Goal: Information Seeking & Learning: Learn about a topic

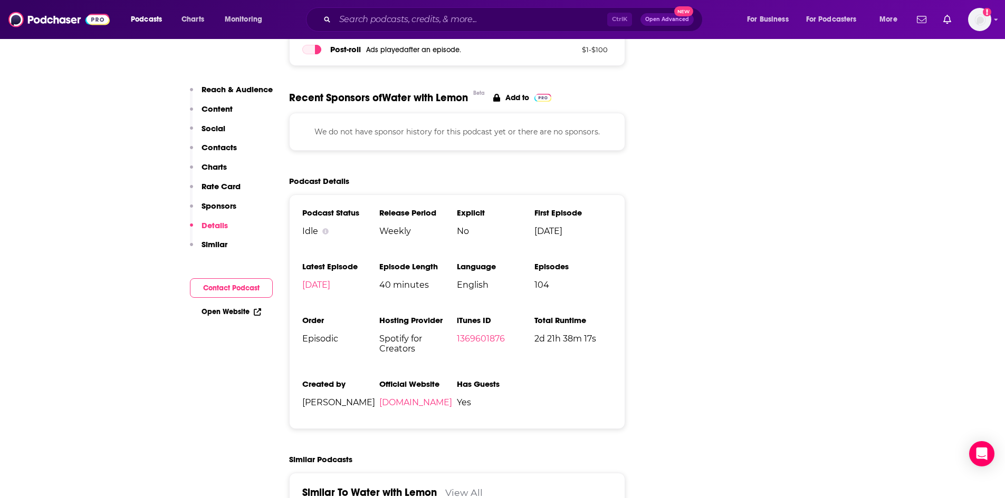
scroll to position [1424, 0]
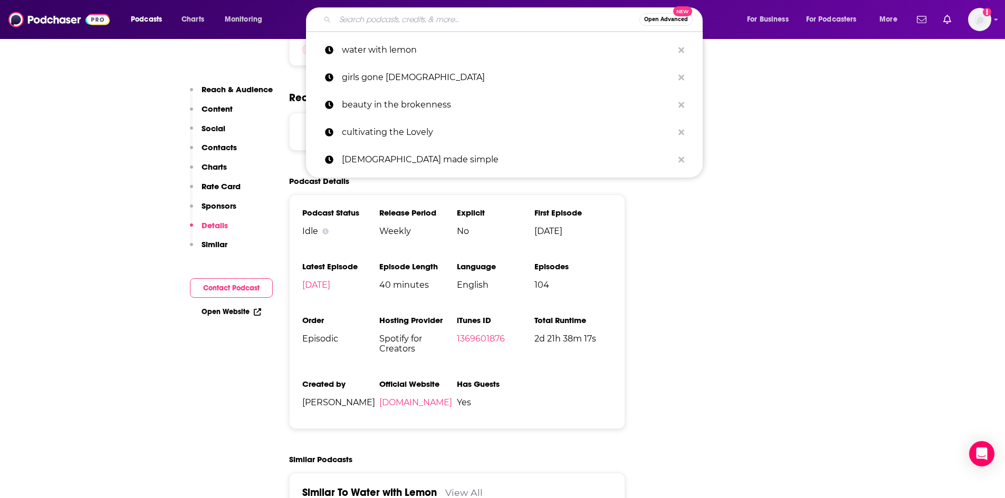
click at [355, 17] on input "Search podcasts, credits, & more..." at bounding box center [487, 19] width 304 height 17
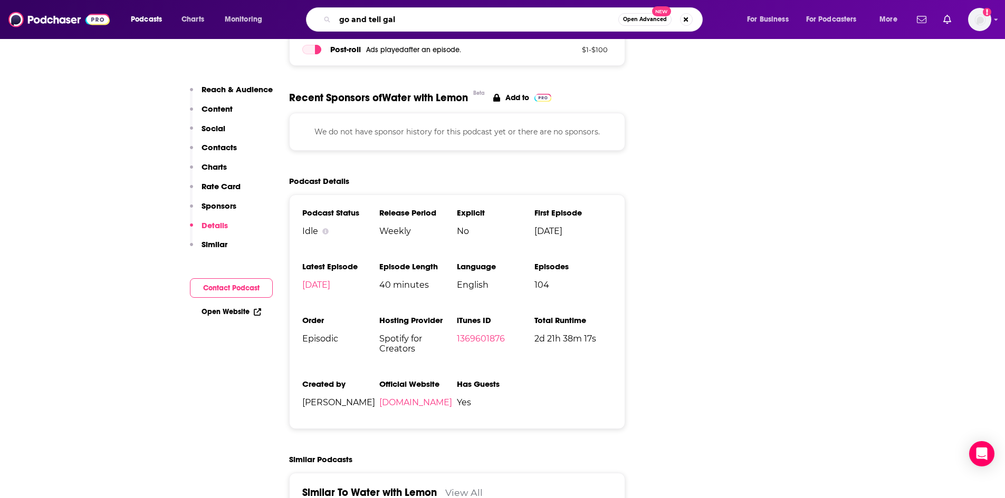
type input "go and tell gals"
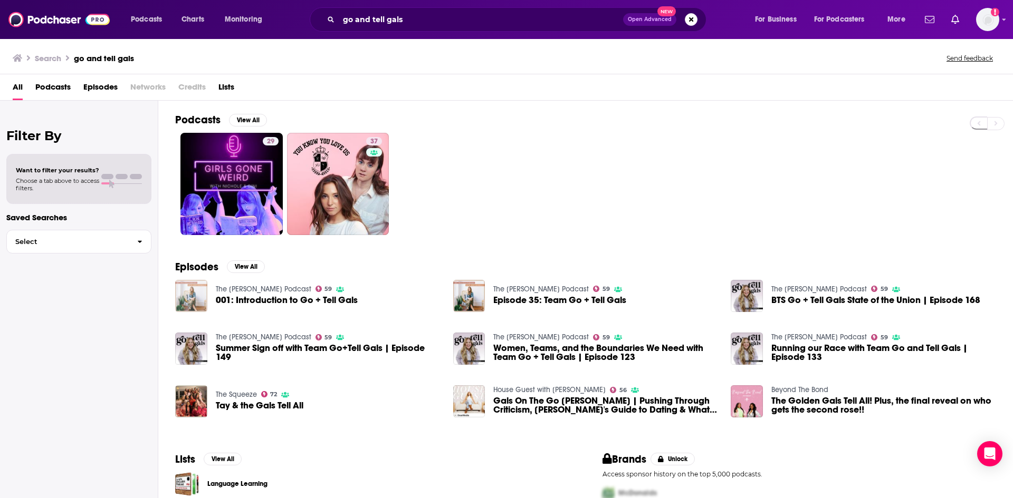
click at [193, 292] on img "001: Introduction to Go + Tell Gals" at bounding box center [191, 296] width 32 height 32
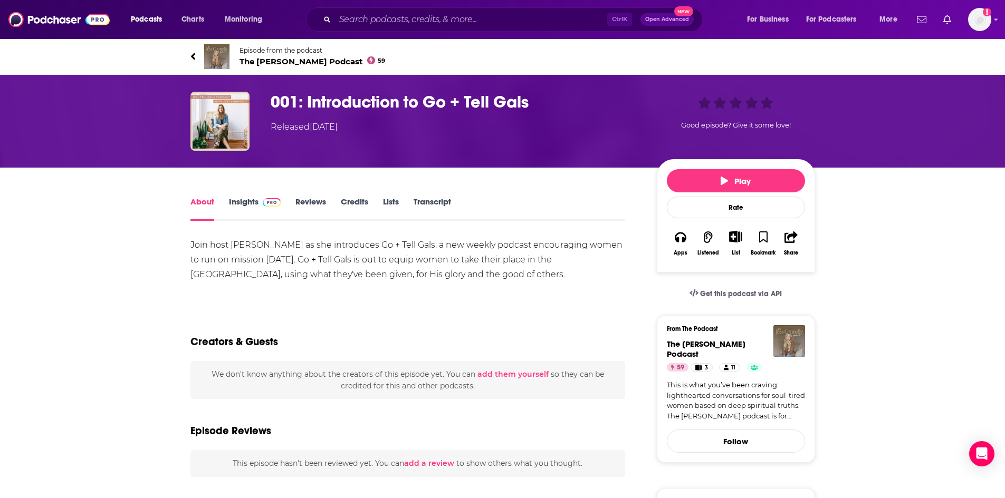
click at [303, 54] on span "Episode from the podcast The [PERSON_NAME] Podcast 59" at bounding box center [312, 56] width 146 height 20
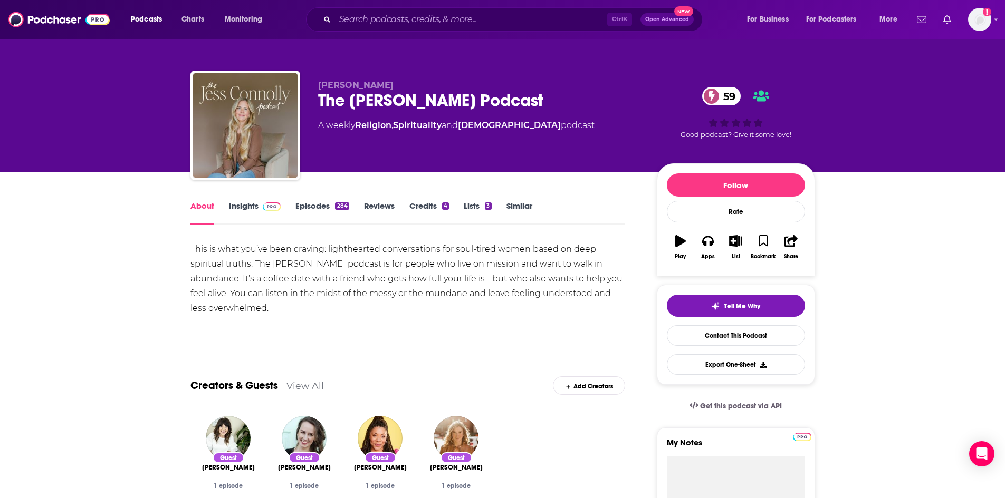
click at [241, 204] on link "Insights" at bounding box center [255, 213] width 52 height 24
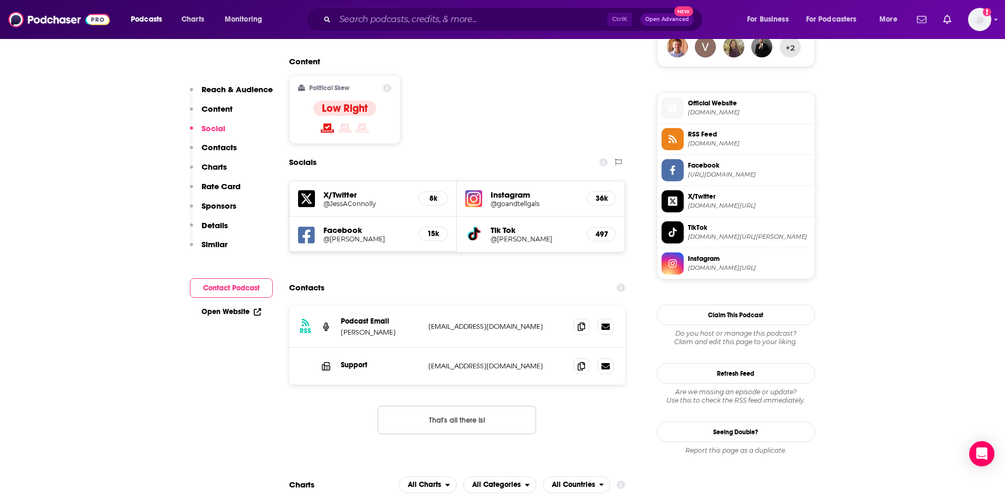
scroll to position [844, 0]
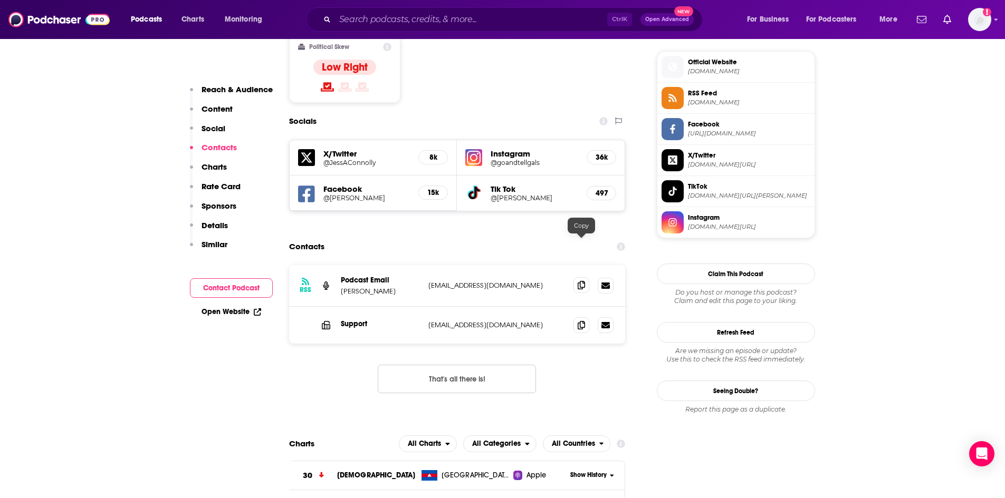
click at [580, 281] on icon at bounding box center [581, 285] width 7 height 8
